Goal: Task Accomplishment & Management: Manage account settings

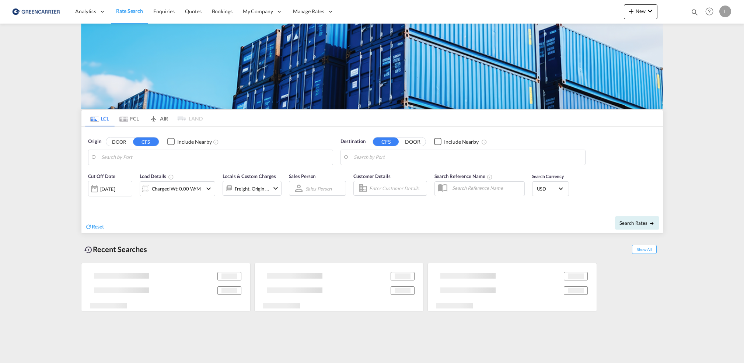
type input "[GEOGRAPHIC_DATA], NOOSL"
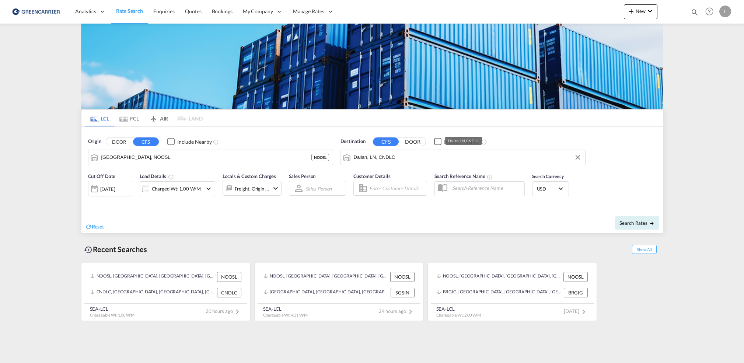
click at [414, 154] on input "Dalian, LN, CNDLC" at bounding box center [468, 157] width 228 height 11
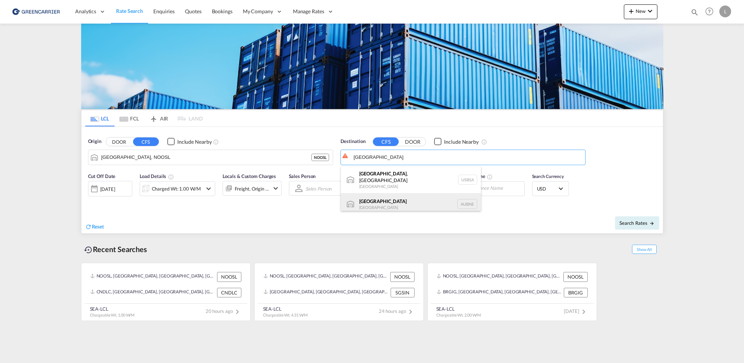
click at [412, 199] on div "[GEOGRAPHIC_DATA] [GEOGRAPHIC_DATA] AUBNE" at bounding box center [411, 204] width 140 height 22
type input "[GEOGRAPHIC_DATA], AUBNE"
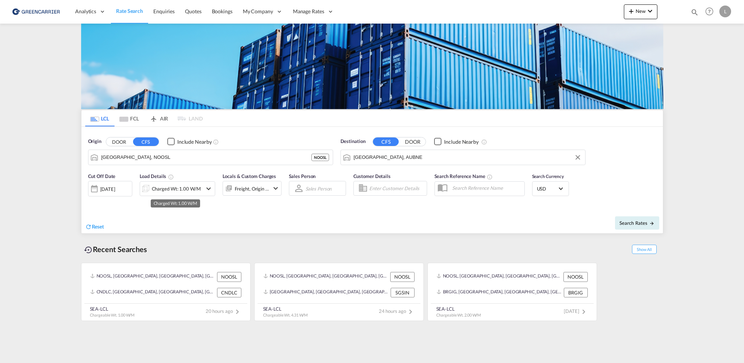
click at [176, 190] on div "Charged Wt: 1.00 W/M" at bounding box center [176, 189] width 49 height 10
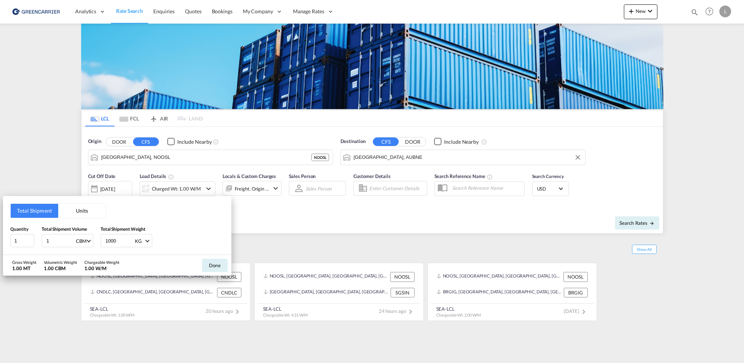
drag, startPoint x: 57, startPoint y: 244, endPoint x: -13, endPoint y: 242, distance: 69.7
click at [0, 242] on html "Analytics Reports Dashboard Rate Search Enquiries Quotes" at bounding box center [372, 181] width 744 height 363
type input "11.5"
click at [213, 264] on button "Done" at bounding box center [215, 265] width 26 height 13
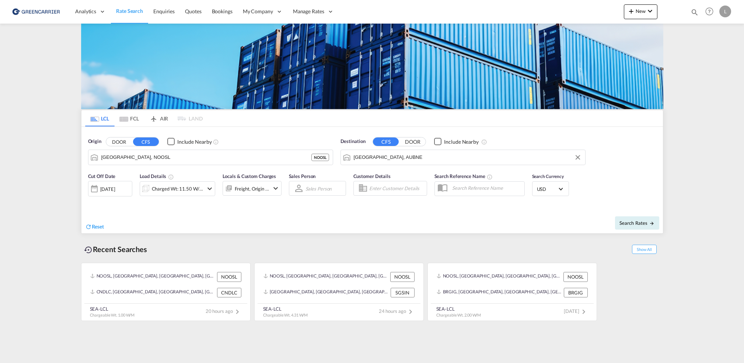
click at [549, 190] on span "USD" at bounding box center [547, 189] width 21 height 7
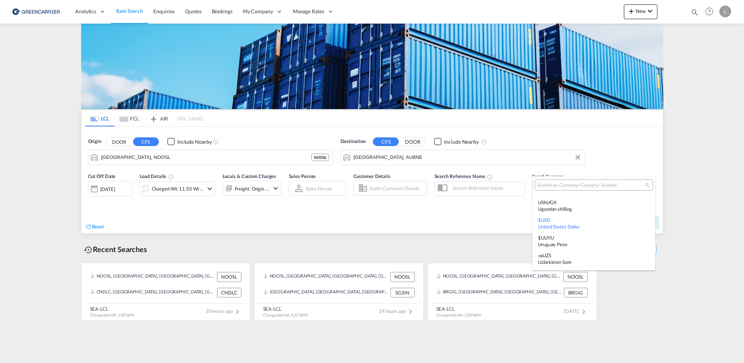
type md-option "USD"
type md-option "BTN"
click at [560, 184] on input "search" at bounding box center [591, 185] width 108 height 7
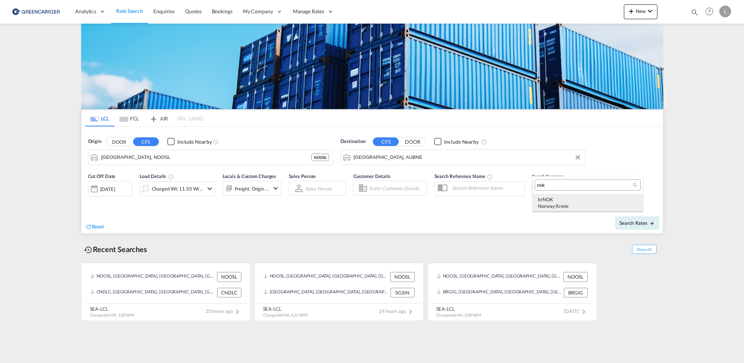
type input "nok"
click at [573, 199] on div "kr NOK Norway Krone" at bounding box center [588, 202] width 100 height 13
click at [633, 220] on span "Search Rates" at bounding box center [637, 223] width 35 height 6
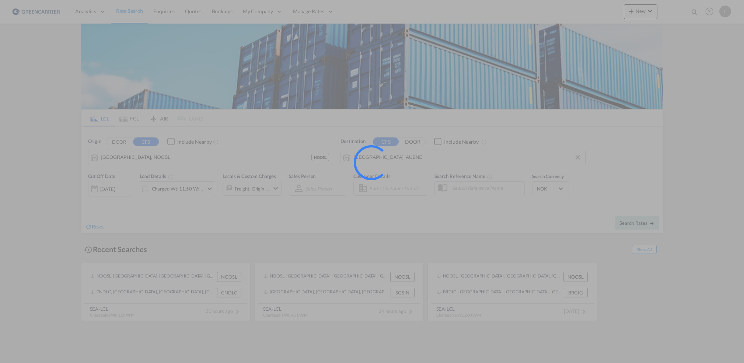
type input "NOOSL to AUBNE / [DATE]"
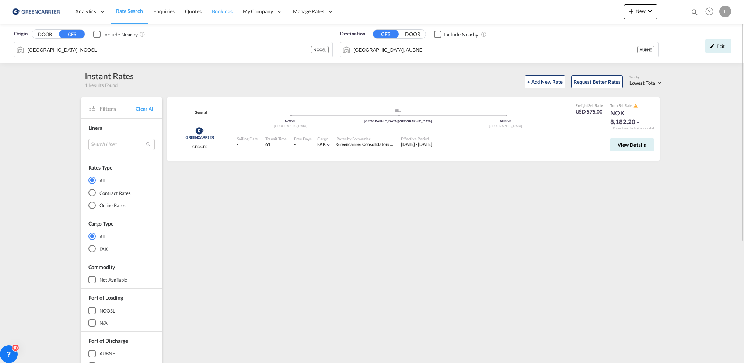
click at [215, 15] on span "Bookings" at bounding box center [222, 11] width 21 height 7
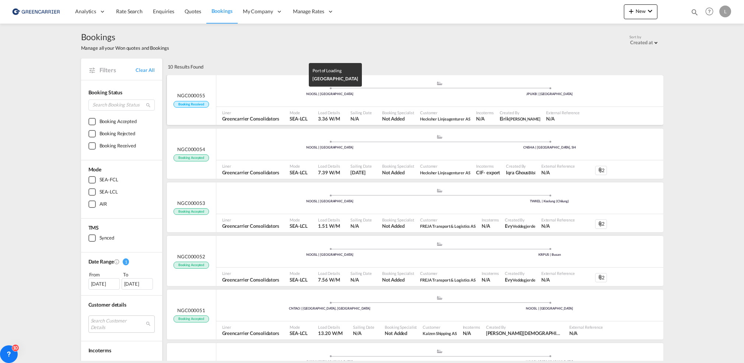
click at [284, 96] on div "NOOSL | [GEOGRAPHIC_DATA]" at bounding box center [330, 94] width 220 height 5
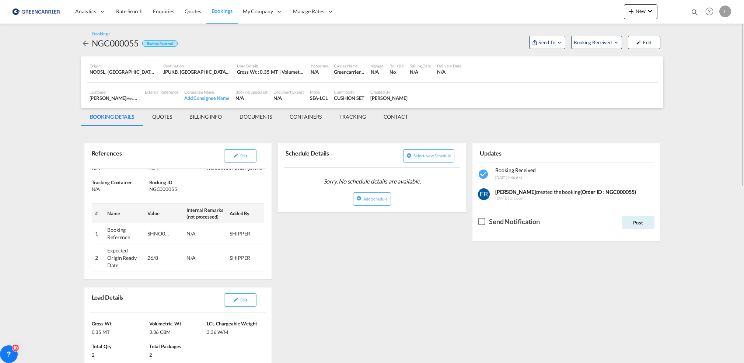
click at [115, 44] on div "NGC000055" at bounding box center [115, 43] width 47 height 12
copy div "NGC000055"
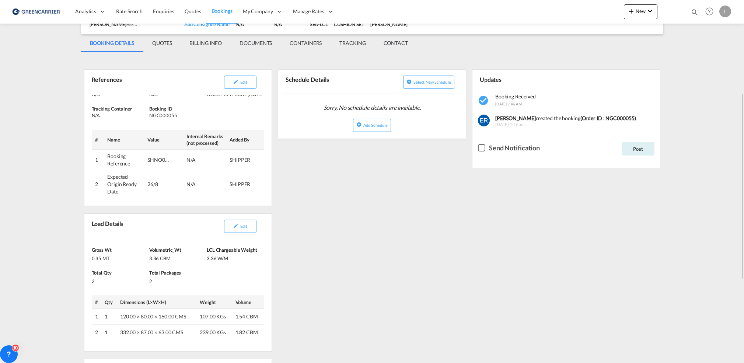
scroll to position [147, 0]
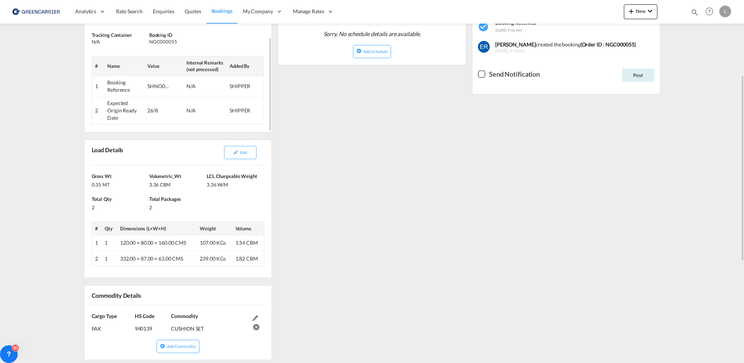
click at [154, 87] on div "SHNO00075492" at bounding box center [158, 86] width 22 height 7
copy div "SHNO00075492"
drag, startPoint x: 471, startPoint y: 221, endPoint x: 451, endPoint y: 209, distance: 22.6
click at [471, 221] on div "Updates Booking Received [DATE] 9:46 AM [PERSON_NAME] created the booking (Orde…" at bounding box center [566, 262] width 194 height 555
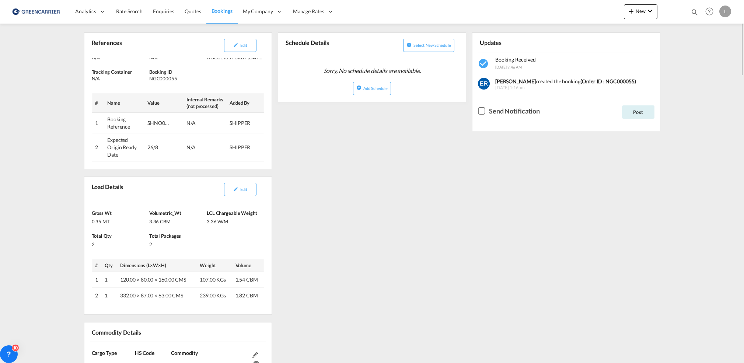
scroll to position [0, 0]
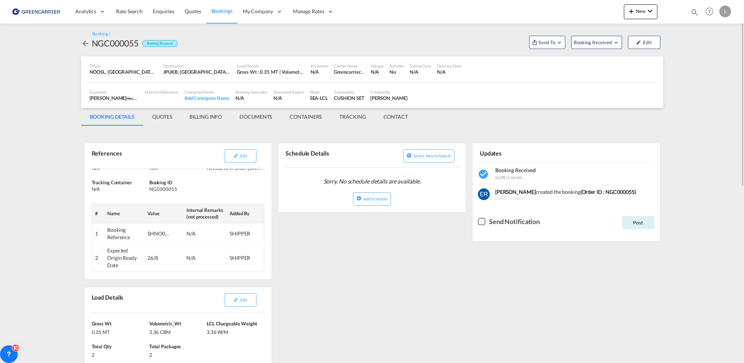
click at [245, 115] on md-tab-item "DOCUMENTS" at bounding box center [256, 117] width 50 height 18
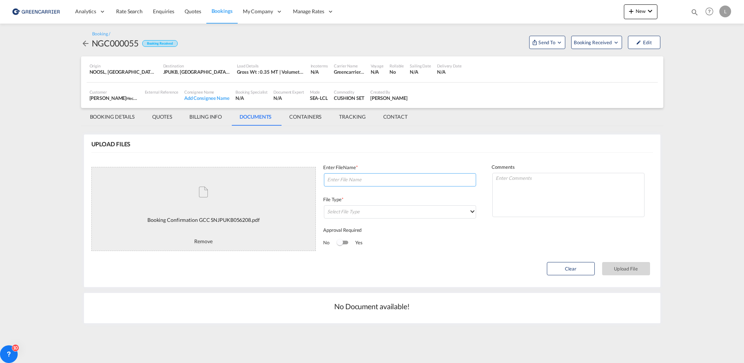
click at [403, 186] on input at bounding box center [400, 179] width 152 height 13
paste input "SNJPUKB056208"
type input "SNJPUKB056208"
click at [355, 214] on md-select "Select File Type DO/CRO Draft B/L Freight Invoice Commercial Invoice Original B…" at bounding box center [400, 211] width 152 height 13
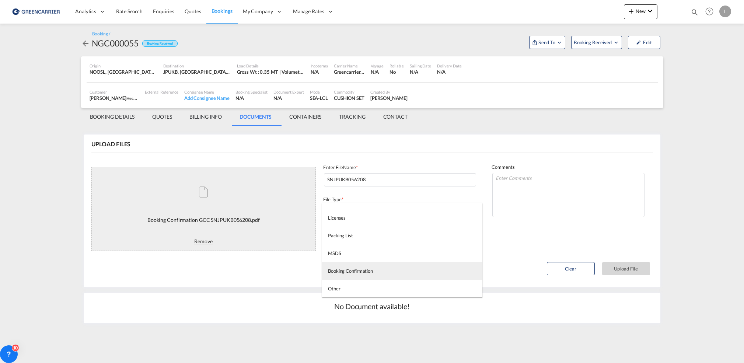
click at [382, 273] on md-option "Booking Confirmation" at bounding box center [402, 271] width 160 height 18
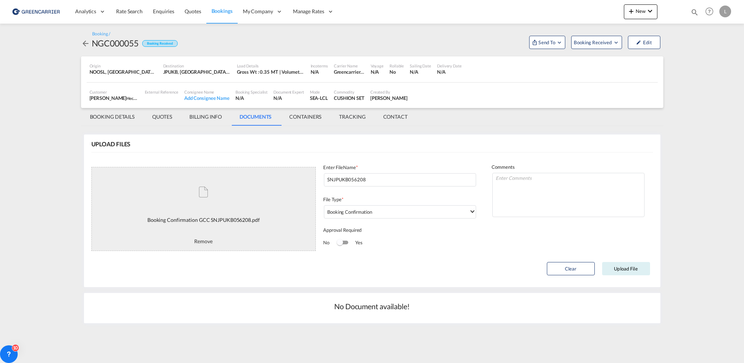
click at [434, 245] on div "No Yes" at bounding box center [400, 243] width 154 height 15
click at [541, 187] on textarea at bounding box center [569, 195] width 152 height 44
drag, startPoint x: 537, startPoint y: 187, endPoint x: 544, endPoint y: 185, distance: 7.6
drag, startPoint x: 544, startPoint y: 185, endPoint x: 530, endPoint y: 177, distance: 15.9
click at [530, 177] on textarea "Subj to availibility" at bounding box center [569, 195] width 152 height 44
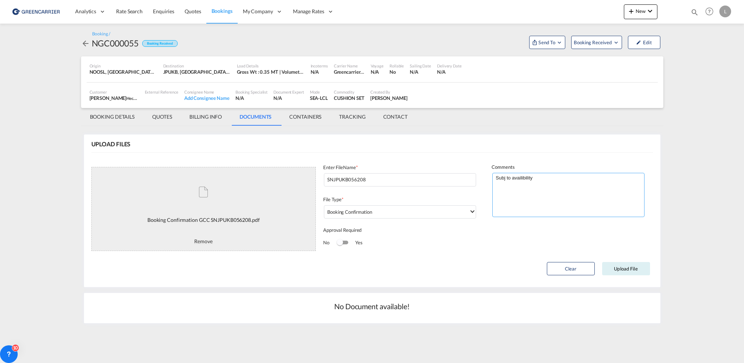
click at [526, 177] on textarea "Subj to availibility" at bounding box center [569, 195] width 152 height 44
click at [530, 184] on textarea "Subj to availibility" at bounding box center [569, 195] width 152 height 44
paste textarea "Availa"
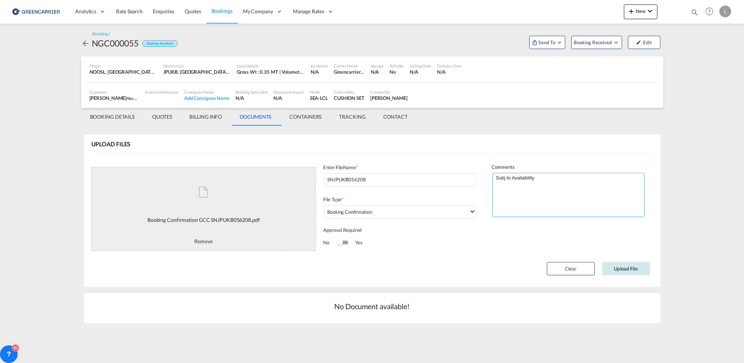
type textarea "Subj to Availability"
click at [626, 263] on button "Upload File" at bounding box center [627, 268] width 48 height 13
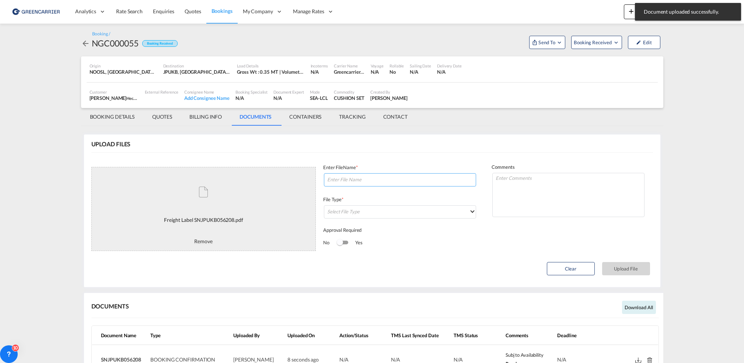
click at [388, 180] on input at bounding box center [400, 179] width 152 height 13
paste input "Availability"
type input "labels"
click at [392, 205] on div "File Type * Select File Type" at bounding box center [400, 211] width 154 height 31
drag, startPoint x: 392, startPoint y: 205, endPoint x: 392, endPoint y: 212, distance: 6.6
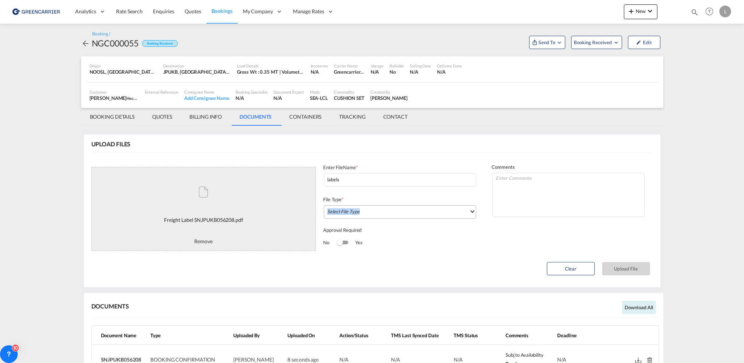
click at [392, 212] on md-select "Select File Type" at bounding box center [400, 211] width 152 height 13
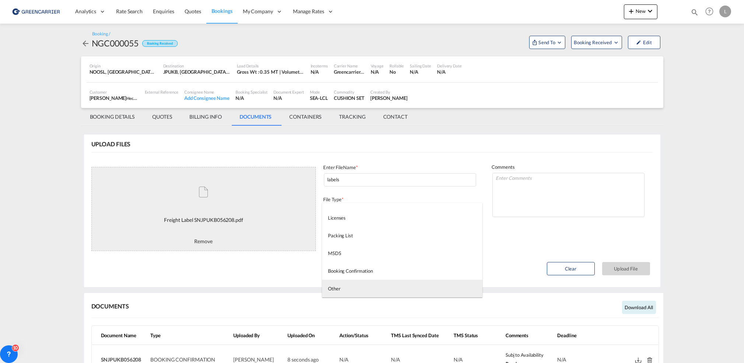
click at [364, 286] on md-option "Other" at bounding box center [402, 289] width 160 height 18
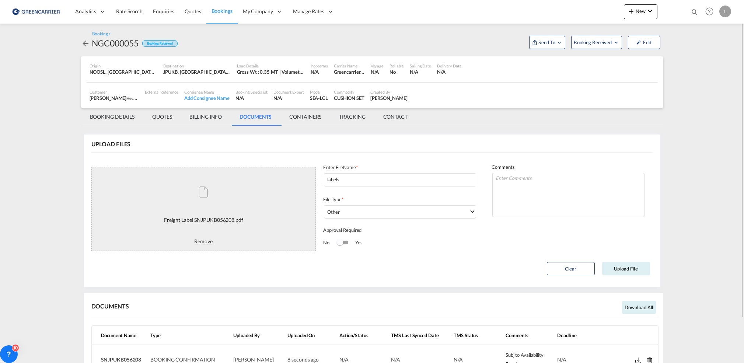
drag, startPoint x: 465, startPoint y: 249, endPoint x: 677, endPoint y: 255, distance: 212.1
click at [473, 249] on div "No Yes" at bounding box center [400, 243] width 154 height 15
click at [637, 271] on button "Upload File" at bounding box center [627, 268] width 48 height 13
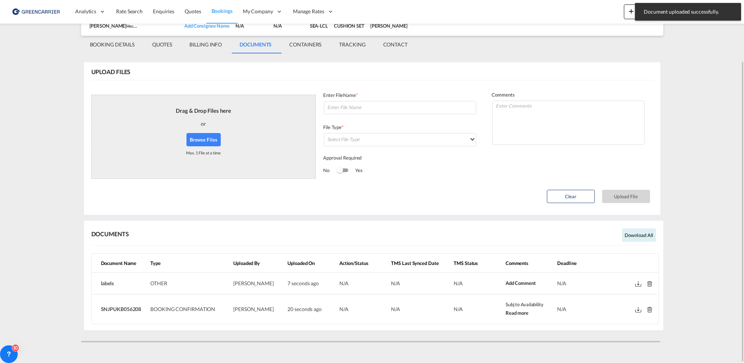
scroll to position [0, 0]
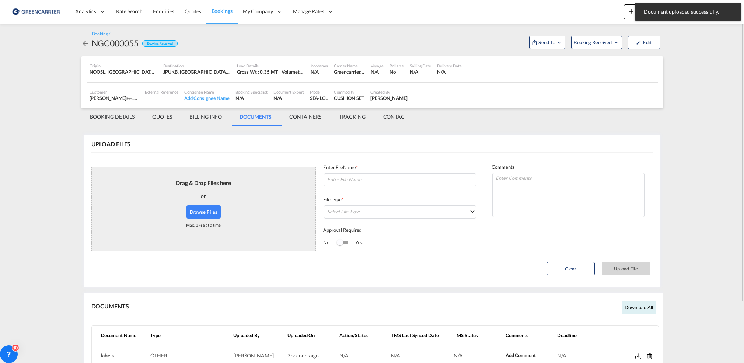
click at [83, 45] on md-icon "icon-arrow-left" at bounding box center [85, 43] width 9 height 9
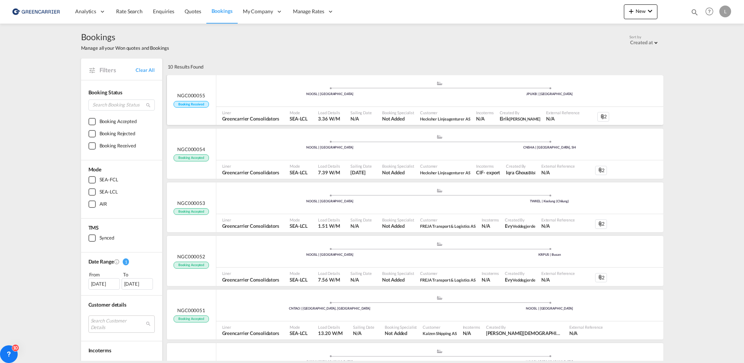
click at [341, 104] on div ".a{fill:#aaa8ad;} .a{fill:#aaa8ad;} NOOSL | [GEOGRAPHIC_DATA] JPUKB | [GEOGRAPH…" at bounding box center [439, 93] width 447 height 24
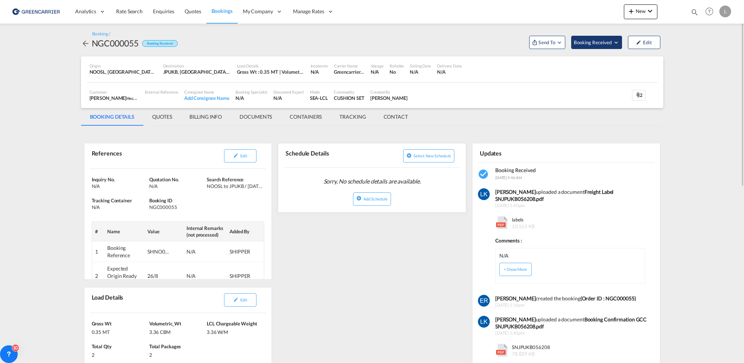
click at [589, 49] on button "Booking Received" at bounding box center [597, 42] width 51 height 13
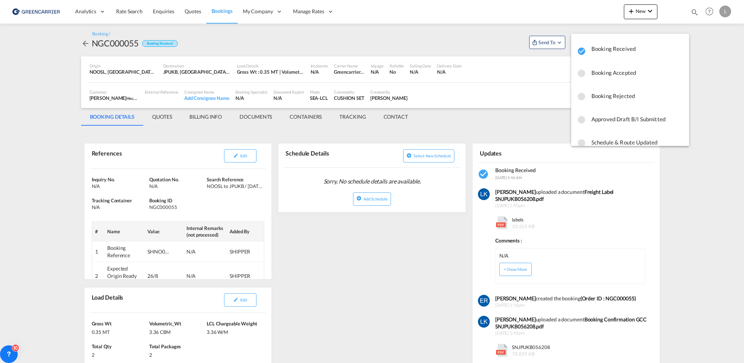
click at [621, 79] on span "Booking Accepted" at bounding box center [638, 72] width 92 height 13
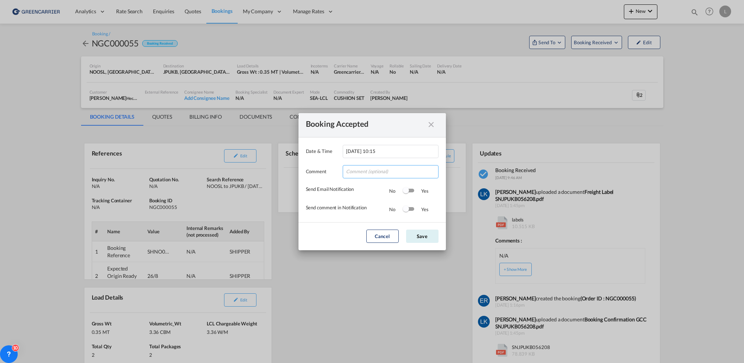
click at [388, 173] on input "Date & ..." at bounding box center [391, 171] width 96 height 13
click at [395, 170] on input "Tusen takk for booking. Dokumenter er lastet opp!" at bounding box center [391, 171] width 96 height 13
paste input "Availability"
type input "Tusen takk for booking. Subj to Availability på [GEOGRAPHIC_DATA]. Dokumenter e…"
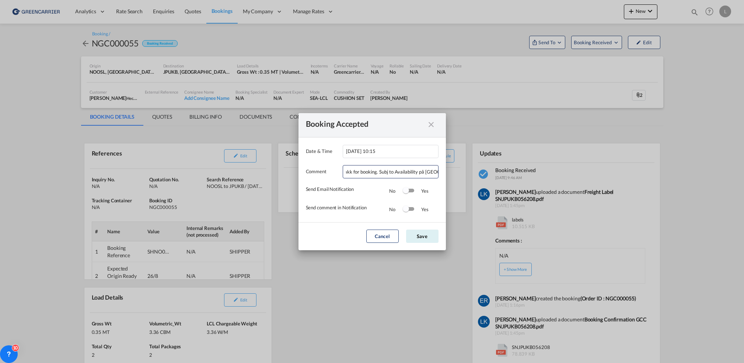
scroll to position [0, 0]
click at [408, 216] on md-dialog-content "Date & Time [DATE] 10:15 Comment Tusen takk for booking. Subj to Availability p…" at bounding box center [372, 180] width 147 height 85
click at [407, 213] on div "Switch 2" at bounding box center [408, 209] width 11 height 9
click at [407, 195] on div "Switch 1" at bounding box center [408, 191] width 11 height 9
click at [421, 237] on button "Save" at bounding box center [422, 236] width 32 height 13
